Goal: Information Seeking & Learning: Learn about a topic

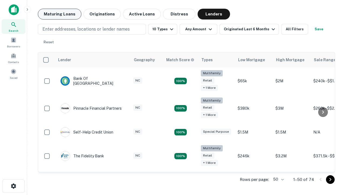
click at [59, 14] on button "Maturing Loans" at bounding box center [60, 14] width 44 height 11
